Goal: Task Accomplishment & Management: Manage account settings

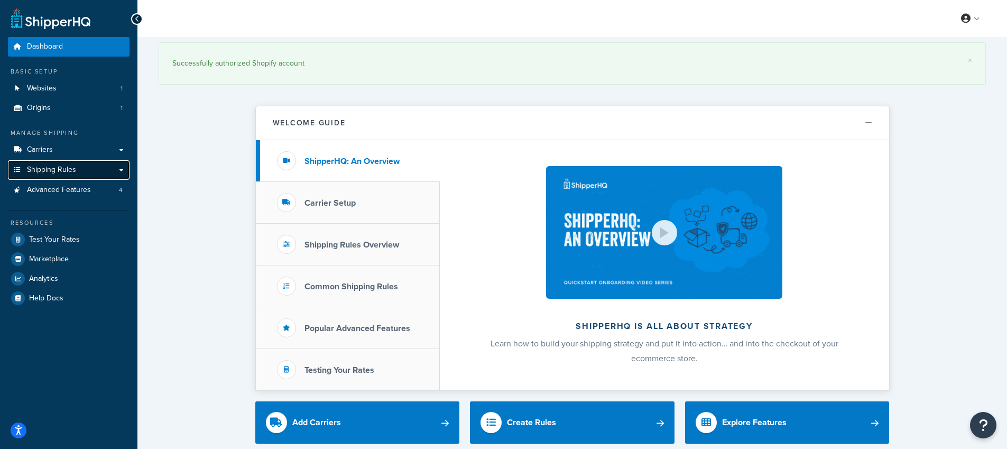
click at [76, 171] on link "Shipping Rules" at bounding box center [69, 170] width 122 height 20
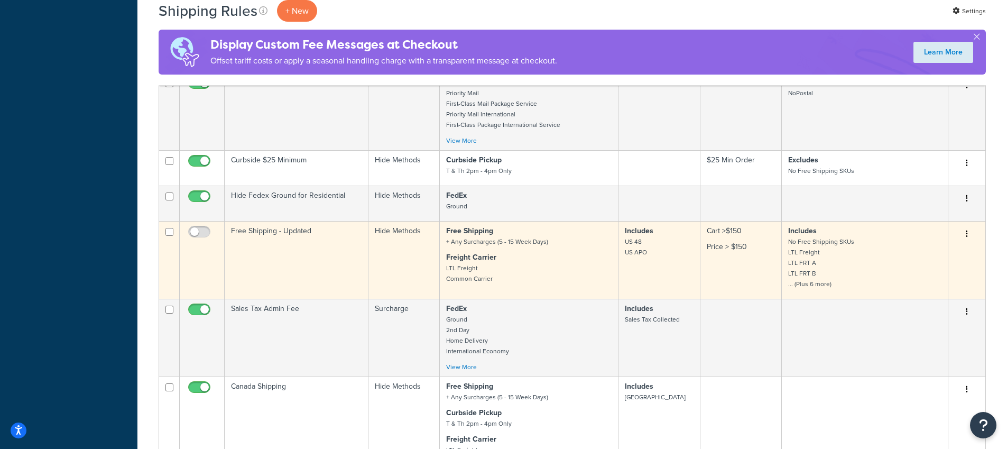
scroll to position [531, 0]
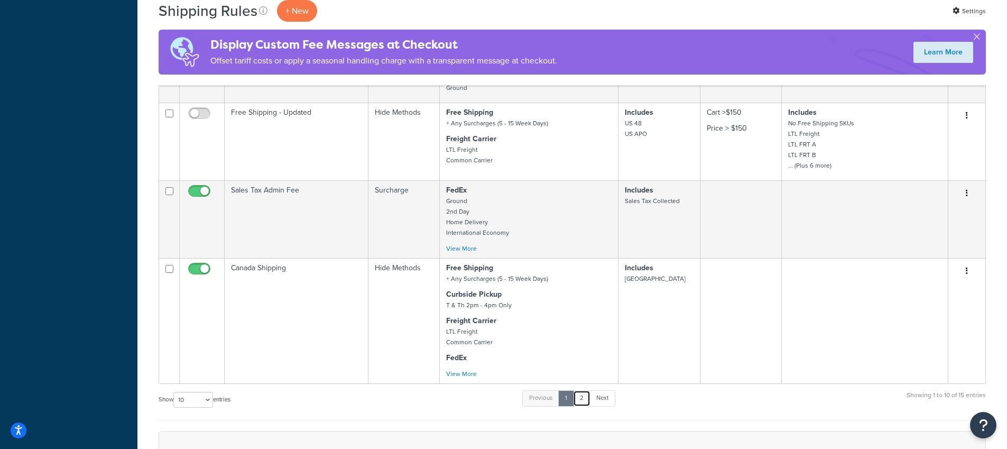
click at [582, 399] on link "2" at bounding box center [581, 398] width 17 height 16
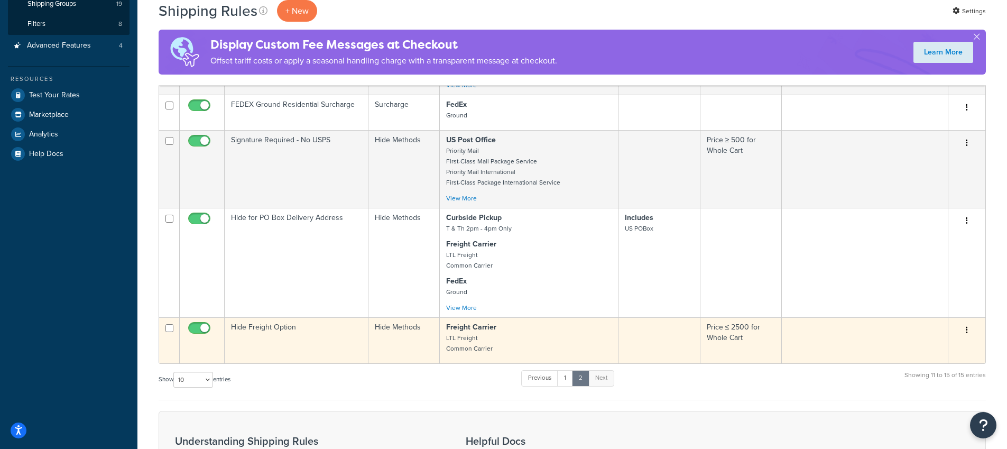
scroll to position [285, 0]
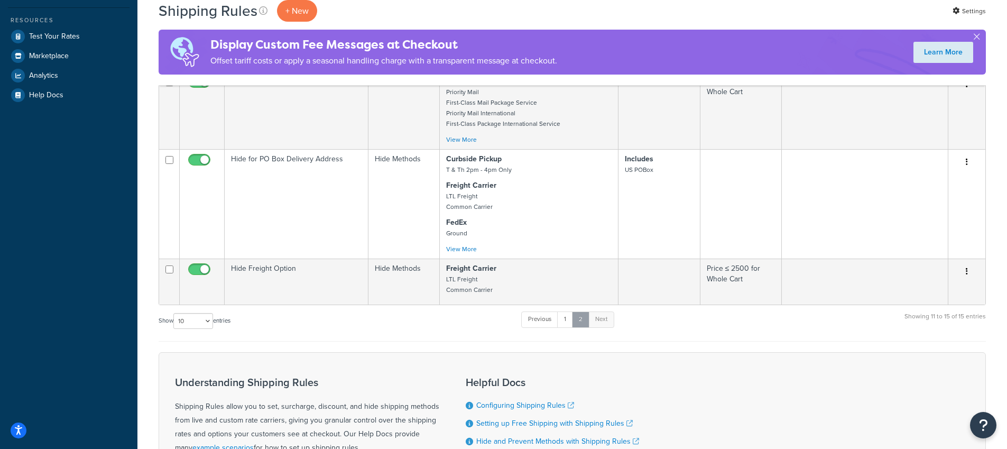
click at [575, 320] on link "2" at bounding box center [580, 319] width 17 height 16
click at [572, 322] on link "1" at bounding box center [565, 319] width 16 height 16
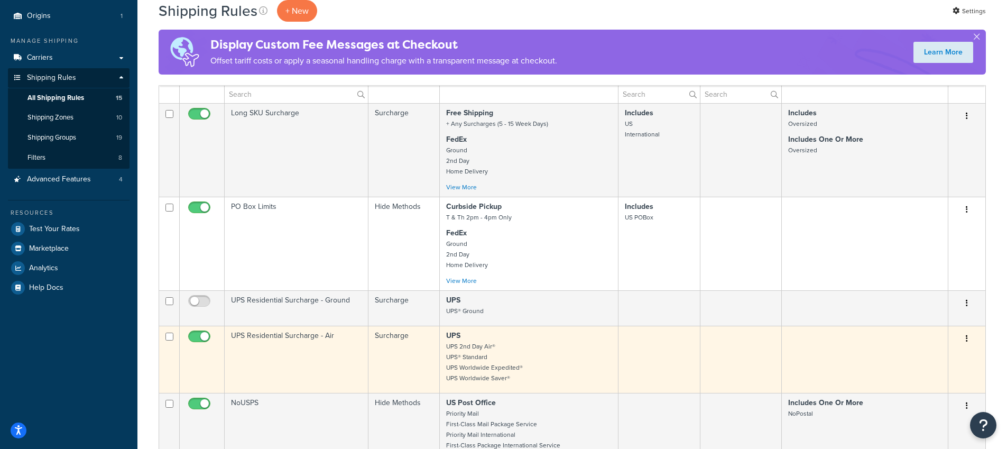
scroll to position [33, 0]
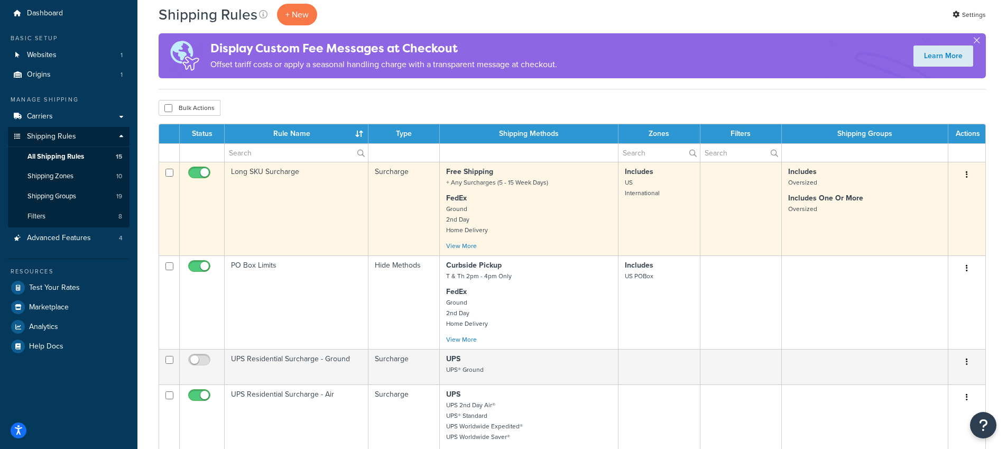
click at [966, 176] on icon "button" at bounding box center [967, 174] width 2 height 7
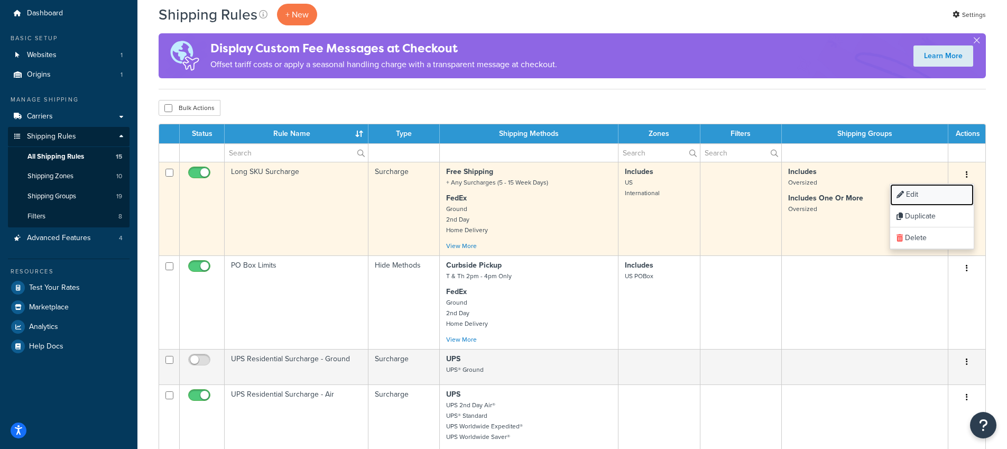
click at [946, 196] on link "Edit" at bounding box center [933, 195] width 84 height 22
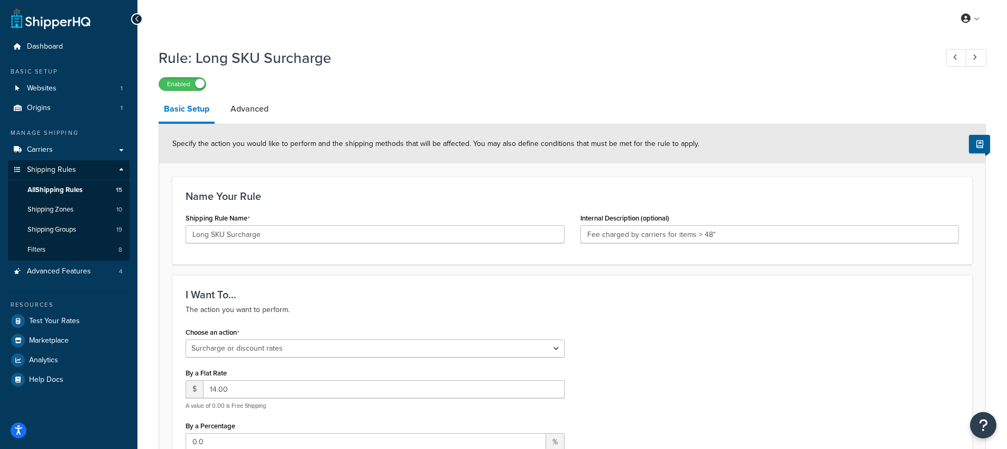
select select "SURCHARGE"
select select "ORDER"
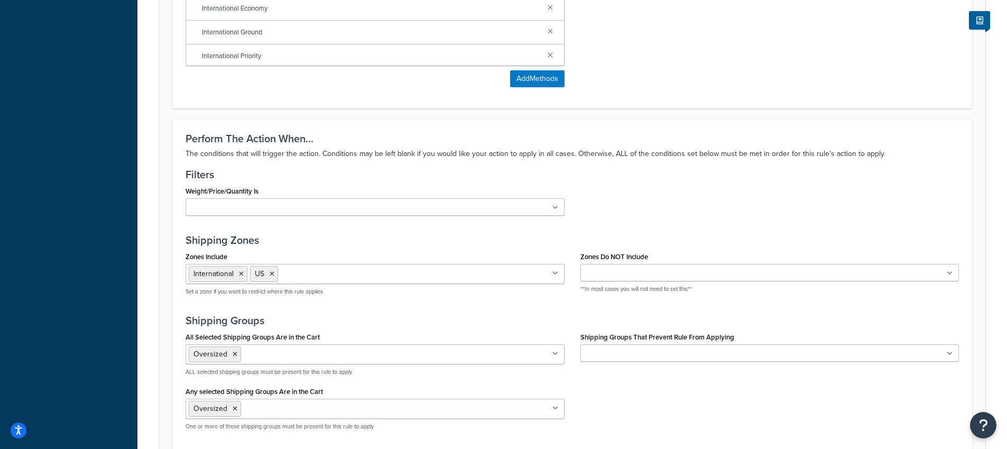
scroll to position [922, 0]
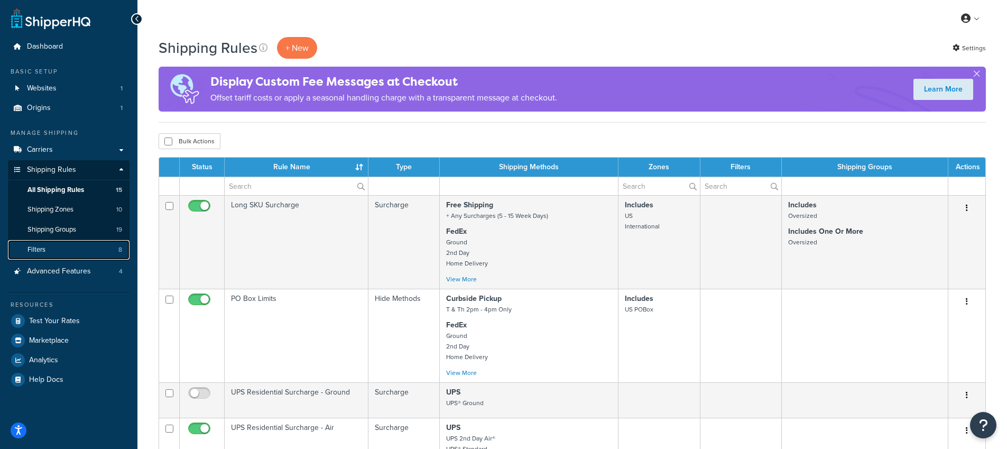
click at [38, 250] on span "Filters" at bounding box center [37, 249] width 18 height 9
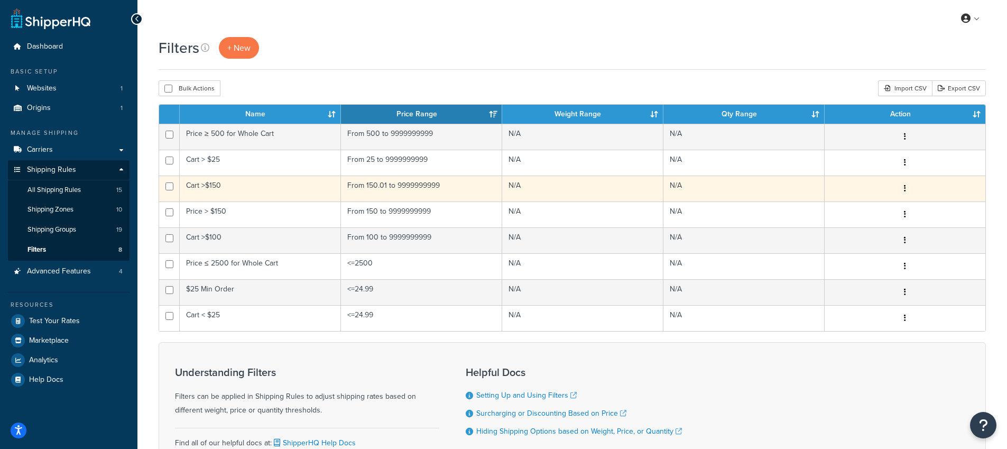
click at [904, 183] on button "button" at bounding box center [905, 188] width 15 height 17
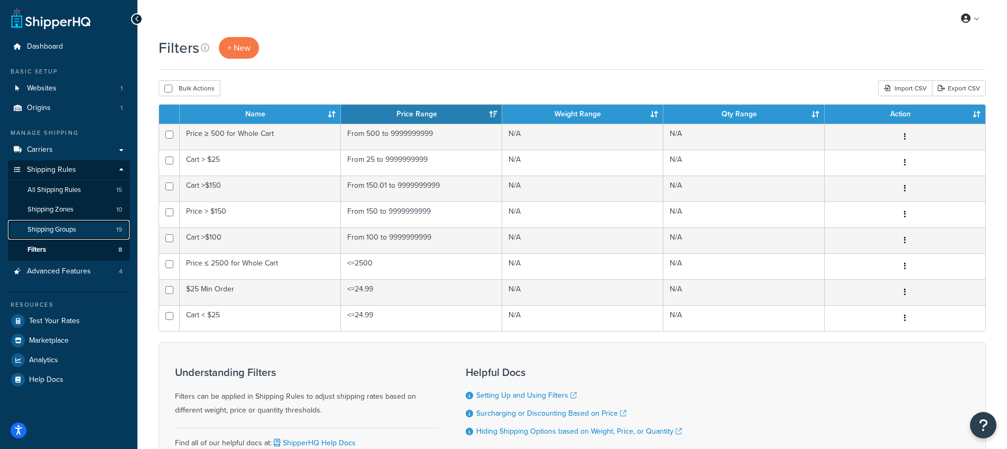
click at [79, 220] on link "Shipping Groups 19" at bounding box center [69, 230] width 122 height 20
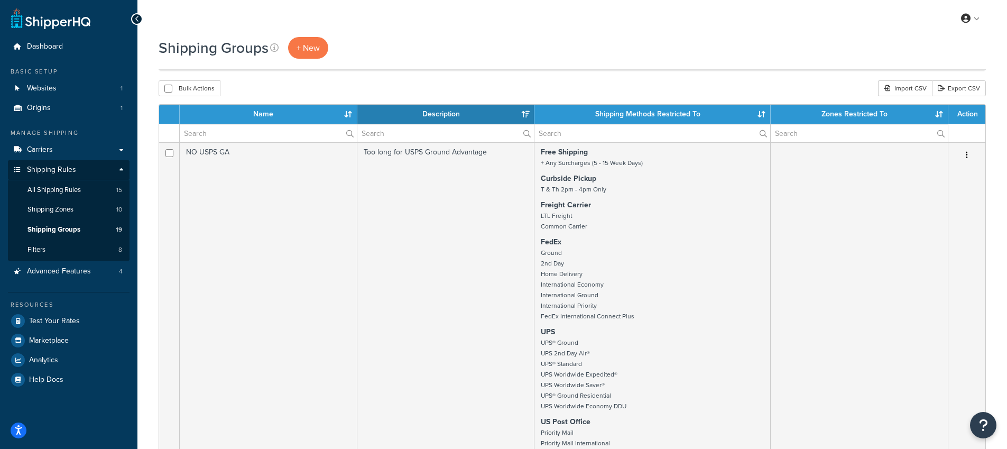
select select "15"
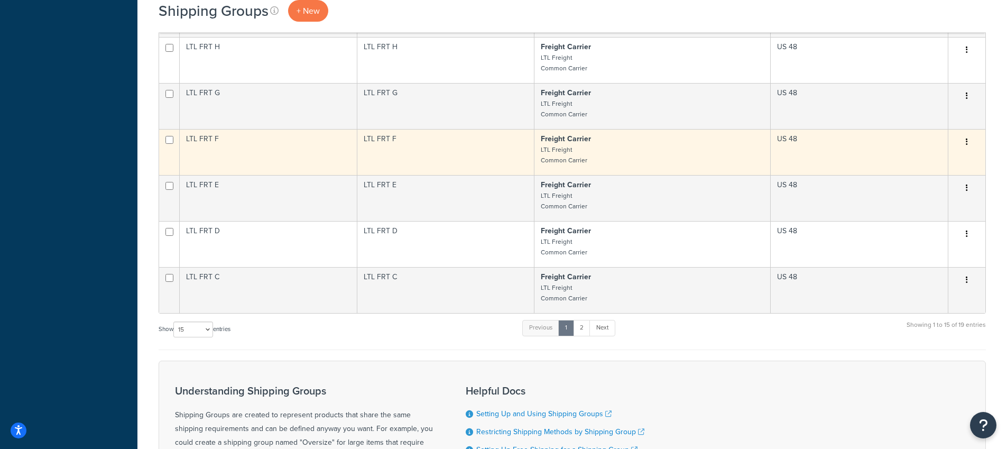
scroll to position [1712, 0]
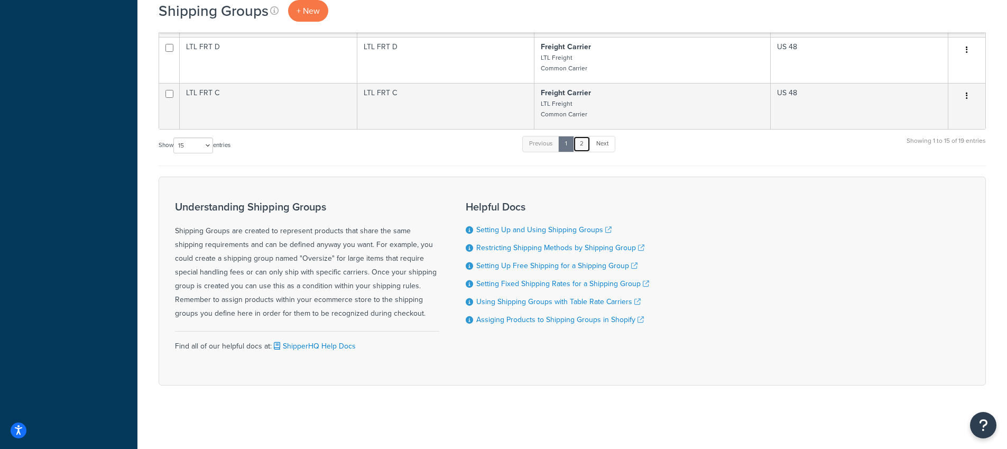
click at [582, 144] on link "2" at bounding box center [581, 144] width 17 height 16
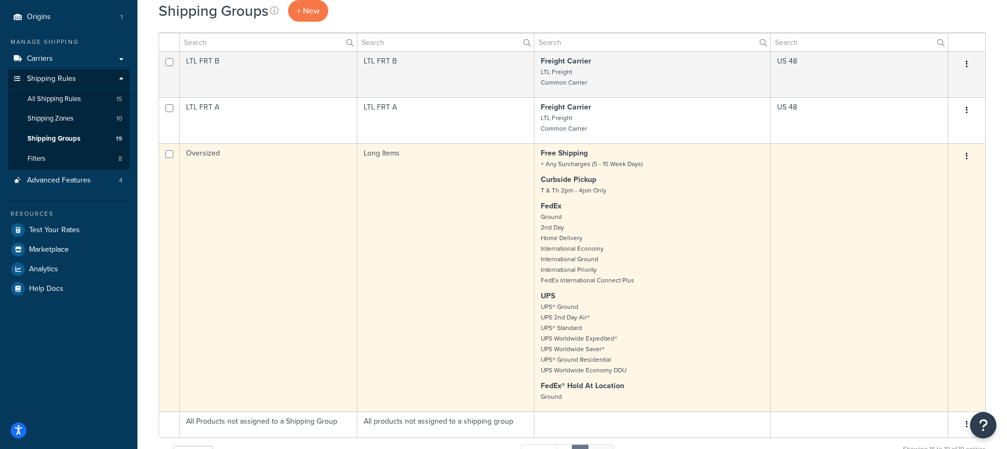
scroll to position [43, 0]
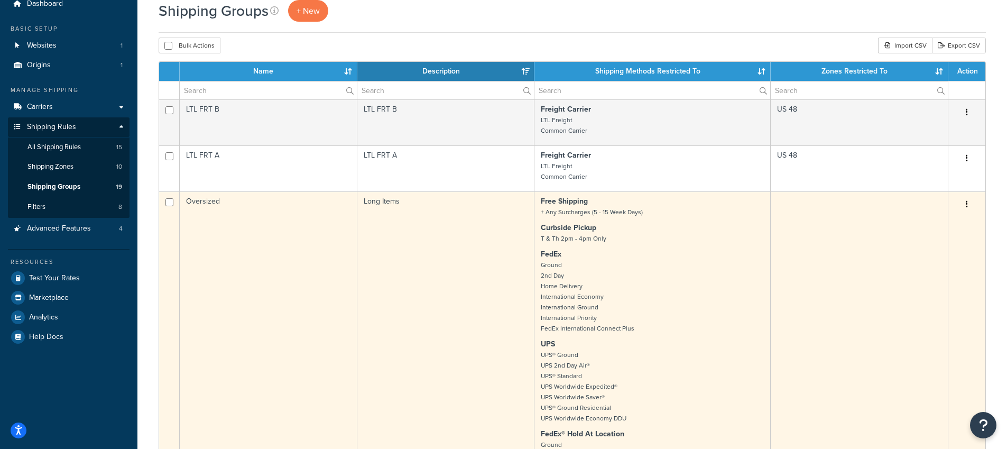
click at [962, 208] on button "button" at bounding box center [967, 204] width 15 height 17
click at [466, 249] on td "Long Items" at bounding box center [447, 325] width 178 height 268
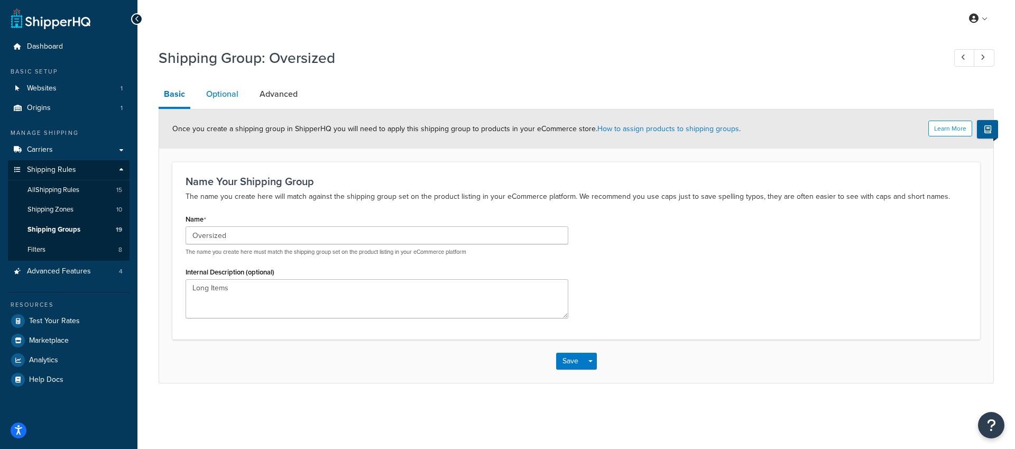
click at [230, 97] on link "Optional" at bounding box center [222, 93] width 43 height 25
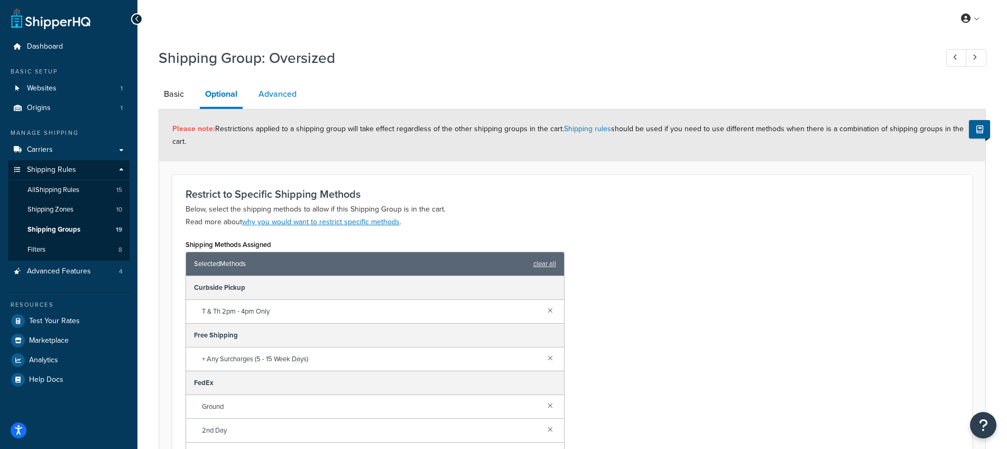
click at [272, 102] on link "Advanced" at bounding box center [277, 93] width 49 height 25
